Goal: Navigation & Orientation: Find specific page/section

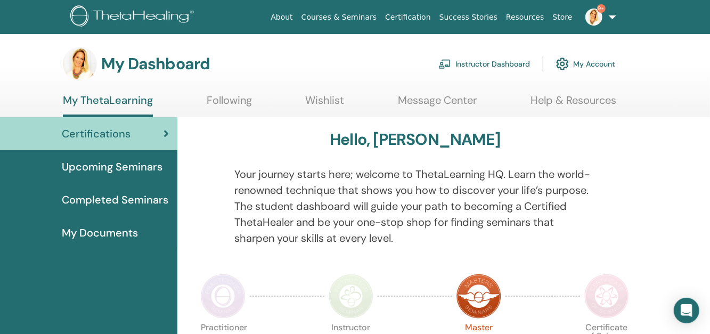
click at [374, 17] on link "Courses & Seminars" at bounding box center [339, 17] width 84 height 20
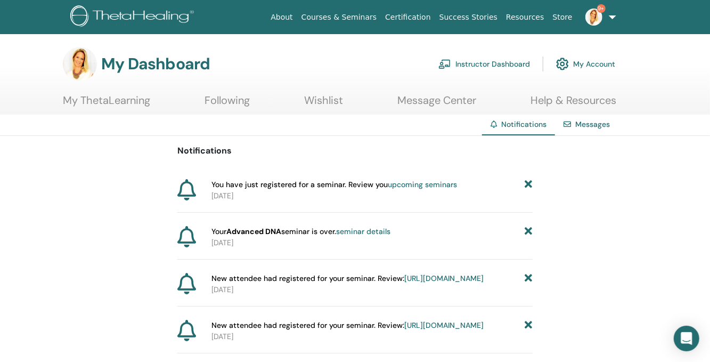
click at [527, 183] on icon at bounding box center [528, 184] width 7 height 11
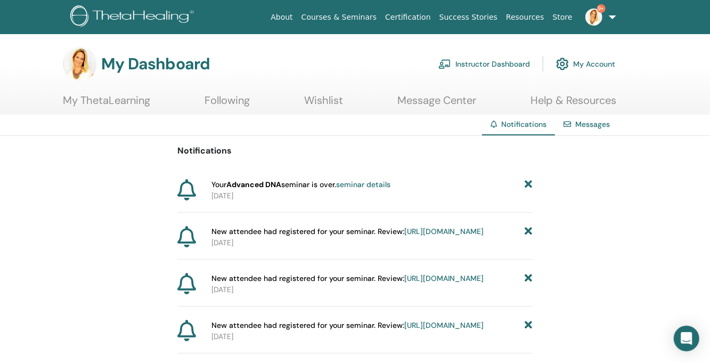
click at [526, 181] on icon at bounding box center [528, 184] width 7 height 11
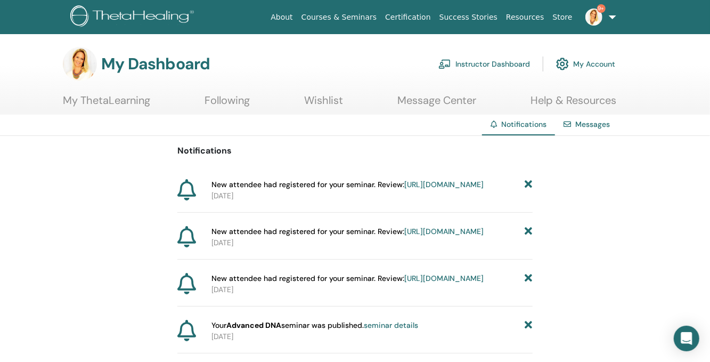
click at [526, 181] on icon at bounding box center [528, 184] width 7 height 11
click at [529, 237] on icon at bounding box center [528, 231] width 7 height 11
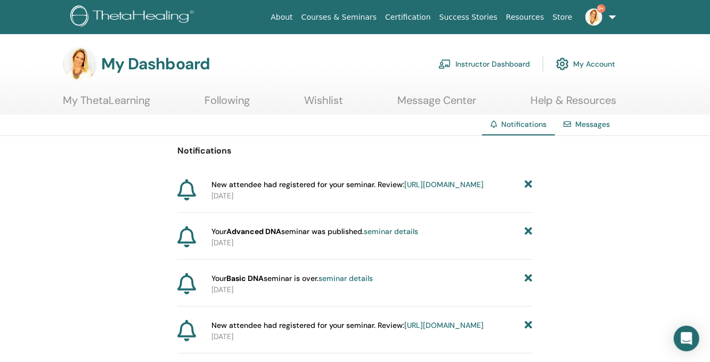
click at [528, 284] on icon at bounding box center [528, 278] width 7 height 11
click at [530, 237] on icon at bounding box center [528, 231] width 7 height 11
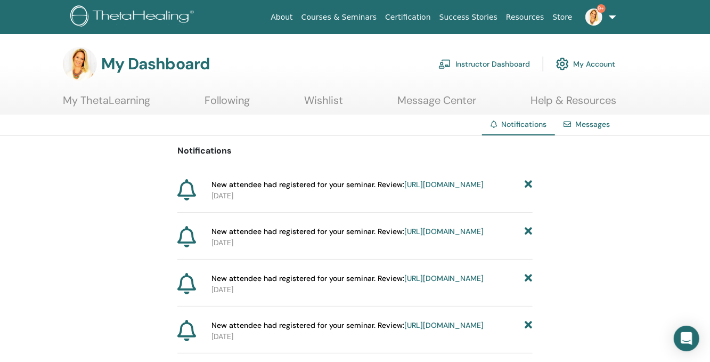
click at [530, 237] on icon at bounding box center [528, 231] width 7 height 11
click at [530, 183] on icon at bounding box center [528, 184] width 7 height 11
click at [528, 183] on icon at bounding box center [528, 184] width 7 height 11
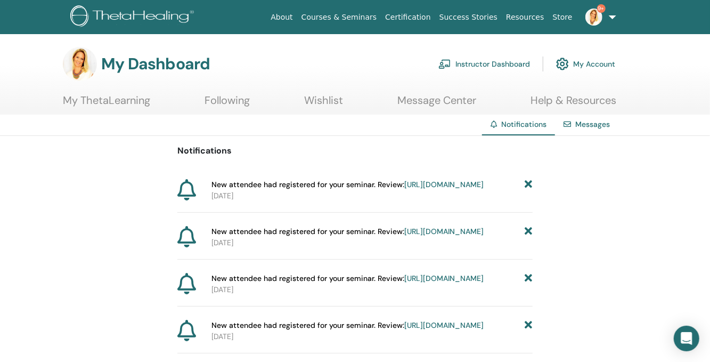
click at [528, 183] on icon at bounding box center [528, 184] width 7 height 11
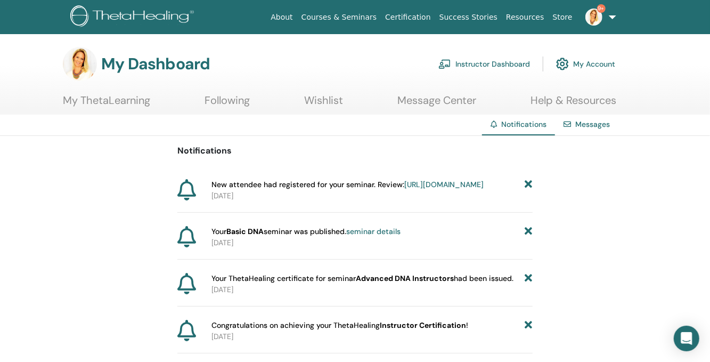
click at [528, 183] on icon at bounding box center [528, 184] width 7 height 11
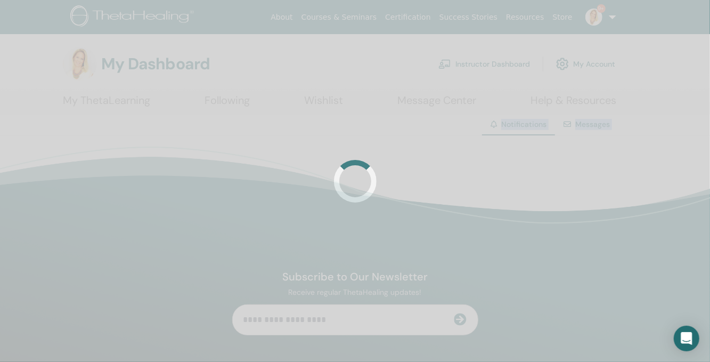
click at [528, 183] on div at bounding box center [355, 181] width 710 height 362
click at [527, 183] on div at bounding box center [355, 181] width 710 height 362
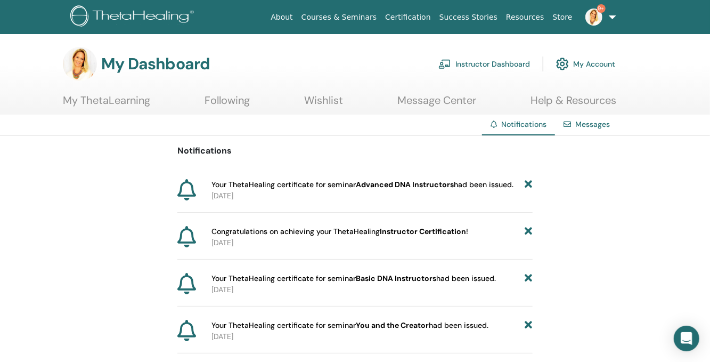
click at [524, 182] on div "Your ThetaHealing certificate for seminar Advanced DNA Instructors had been iss…" at bounding box center [371, 184] width 321 height 11
click at [530, 180] on icon at bounding box center [528, 184] width 7 height 11
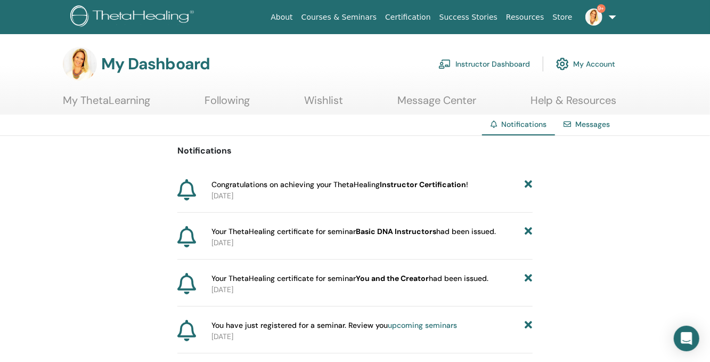
click at [473, 64] on link "Instructor Dashboard" at bounding box center [484, 63] width 92 height 23
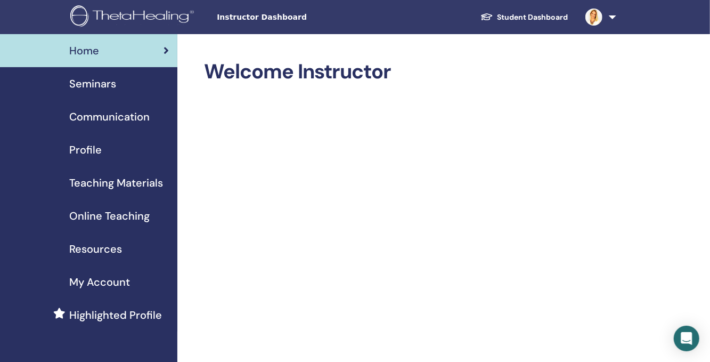
click at [505, 14] on link "Student Dashboard" at bounding box center [524, 17] width 105 height 20
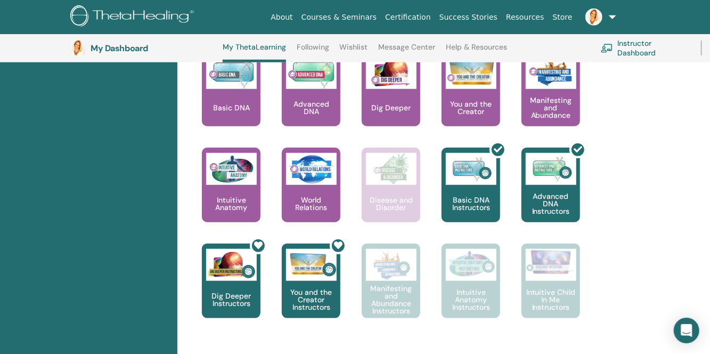
scroll to position [507, 0]
